Goal: Transaction & Acquisition: Download file/media

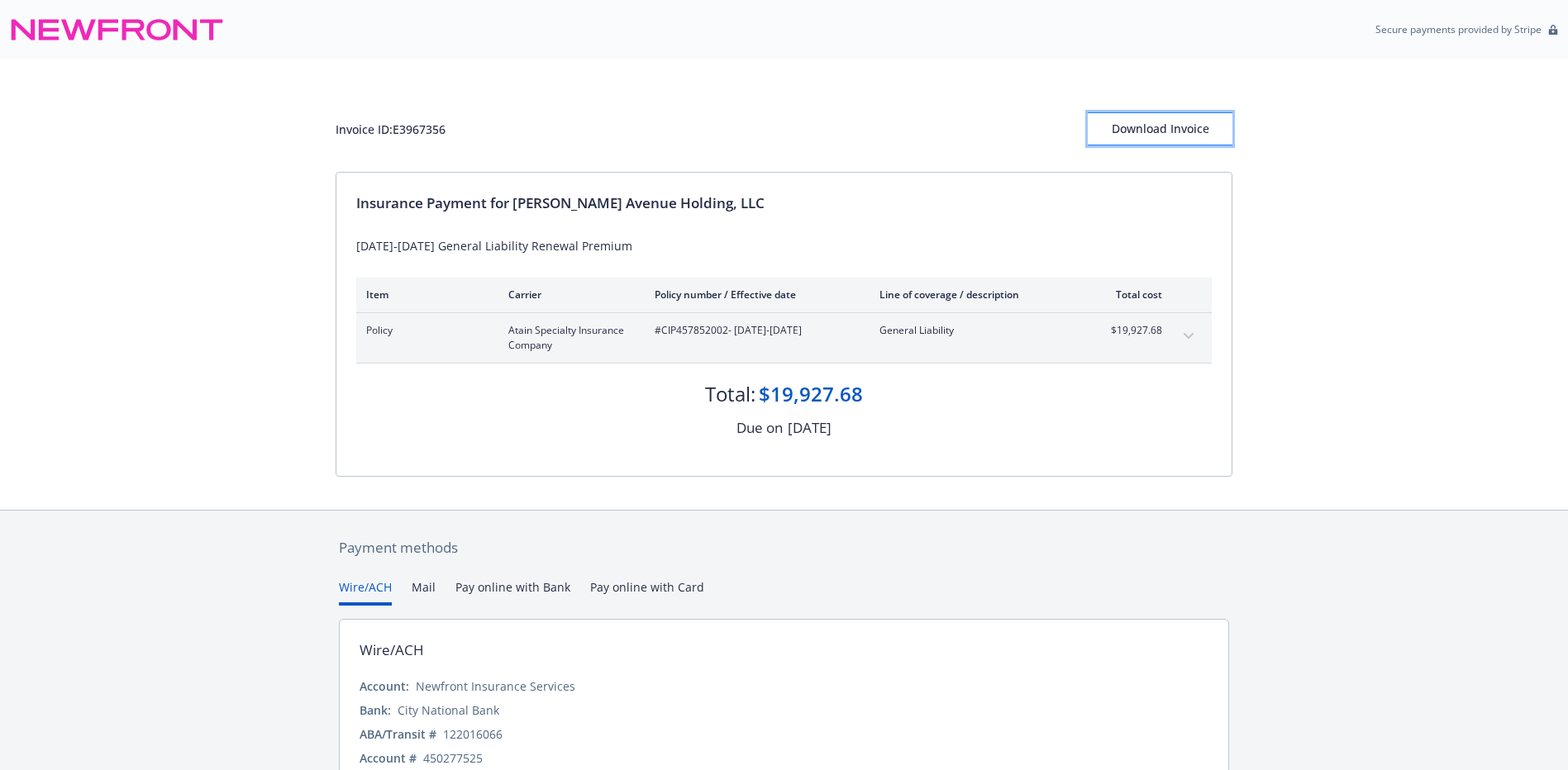
click at [1169, 121] on div "Download Invoice" at bounding box center [1160, 129] width 145 height 31
click at [1335, 389] on div "Invoice ID: E3967356 Download Invoice Insurance Payment for Giffen Avenue Holdi…" at bounding box center [784, 284] width 1568 height 451
